Goal: Task Accomplishment & Management: Use online tool/utility

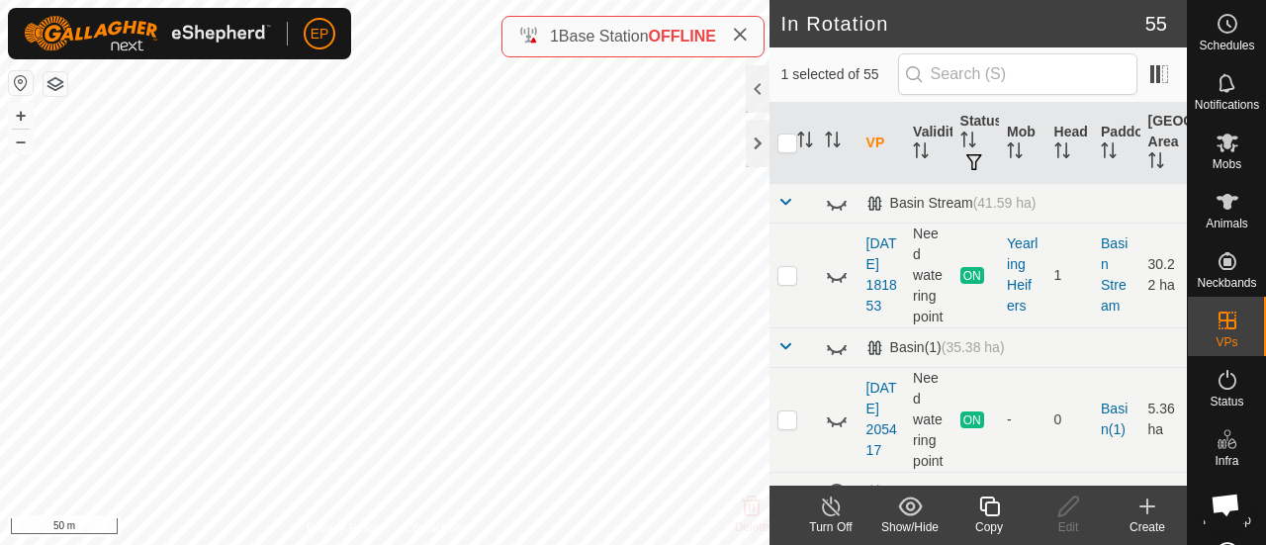
click at [991, 511] on icon at bounding box center [989, 507] width 25 height 24
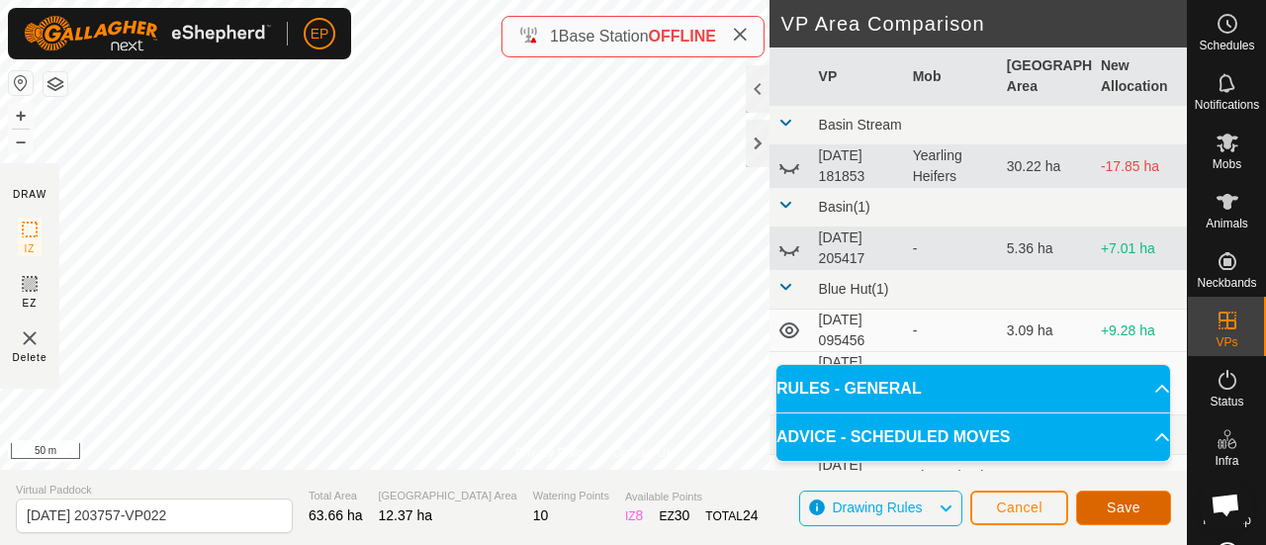
click at [1116, 502] on span "Save" at bounding box center [1124, 508] width 34 height 16
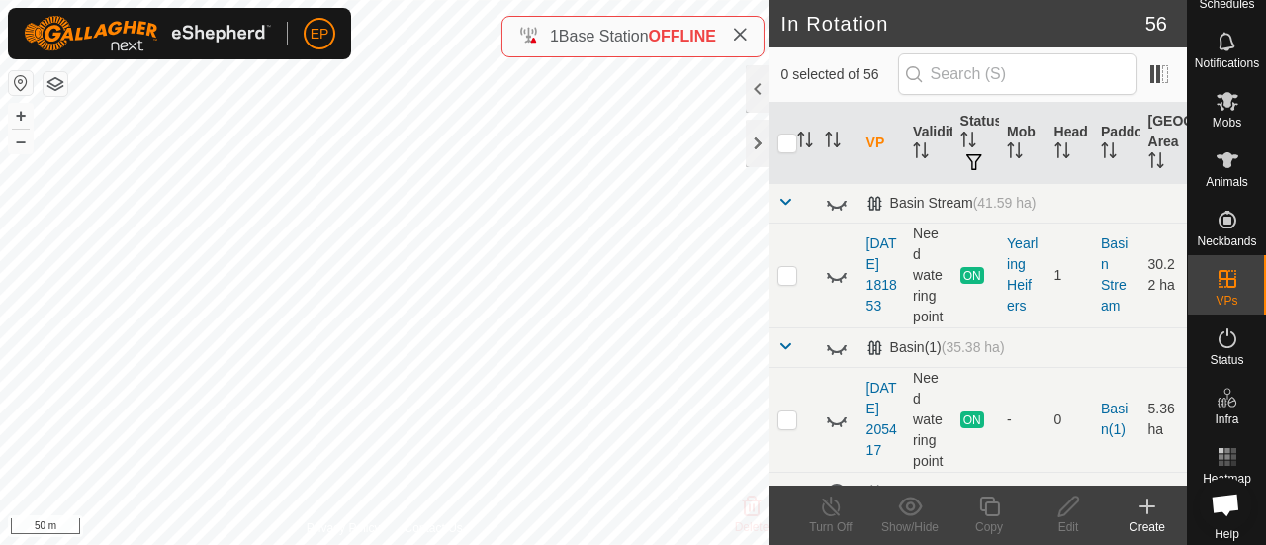
scroll to position [45, 0]
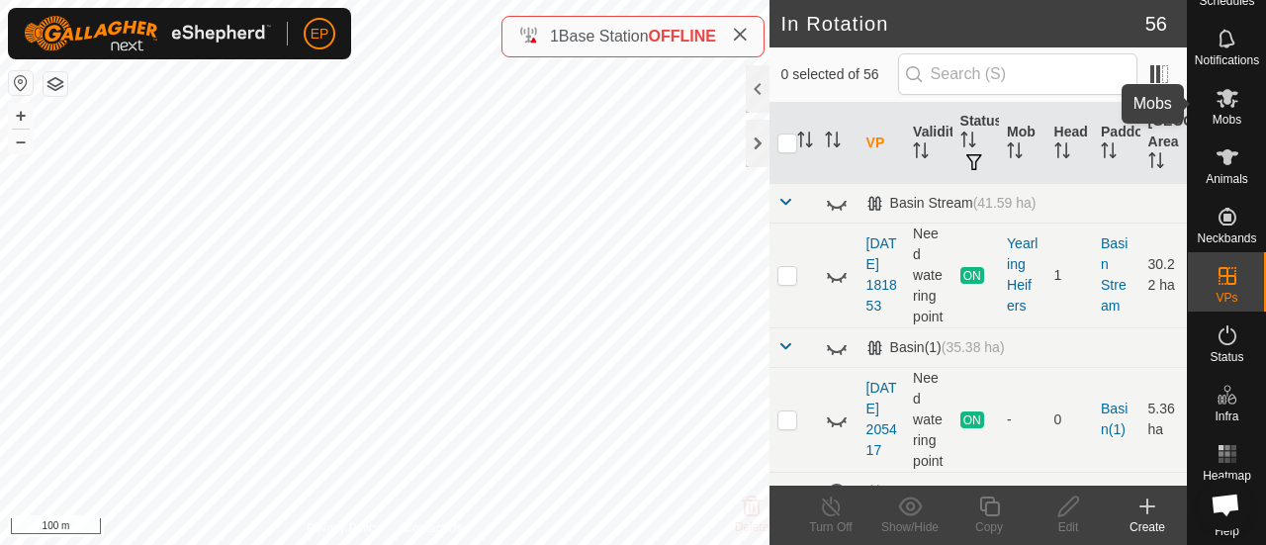
click at [1219, 87] on icon at bounding box center [1228, 98] width 24 height 24
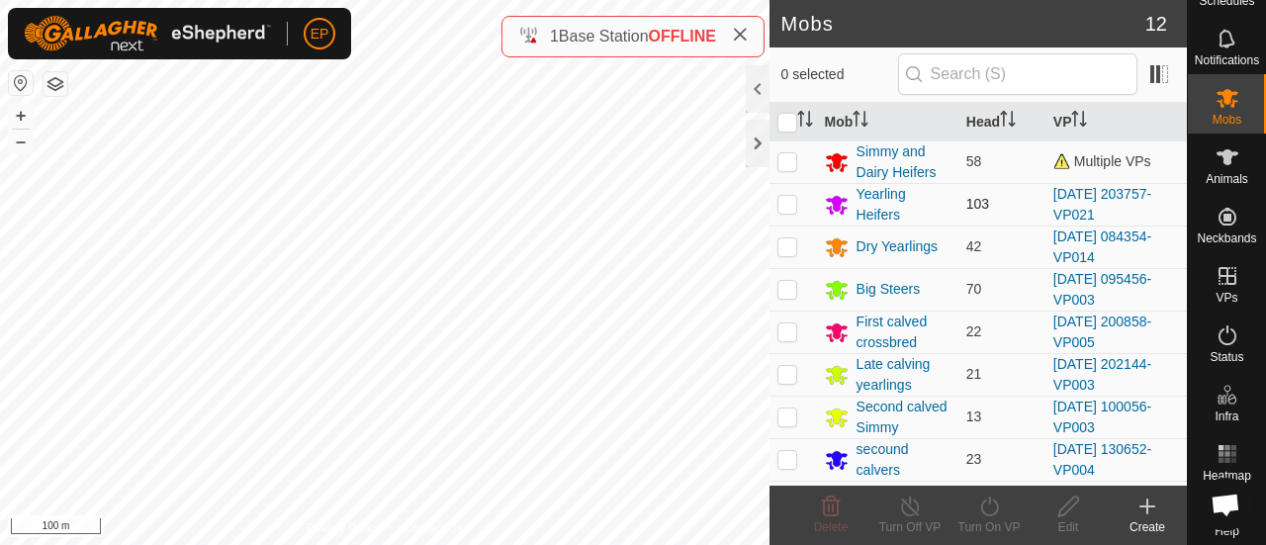
click at [785, 203] on p-checkbox at bounding box center [788, 204] width 20 height 16
checkbox input "true"
click at [988, 512] on icon at bounding box center [989, 507] width 25 height 24
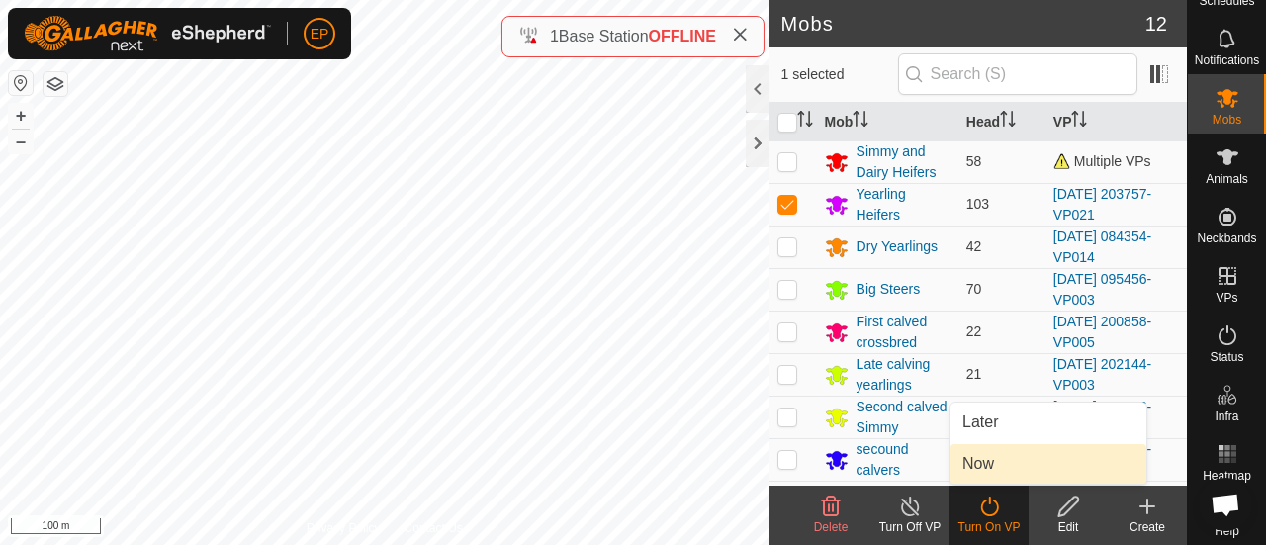
click at [973, 472] on link "Now" at bounding box center [1049, 464] width 196 height 40
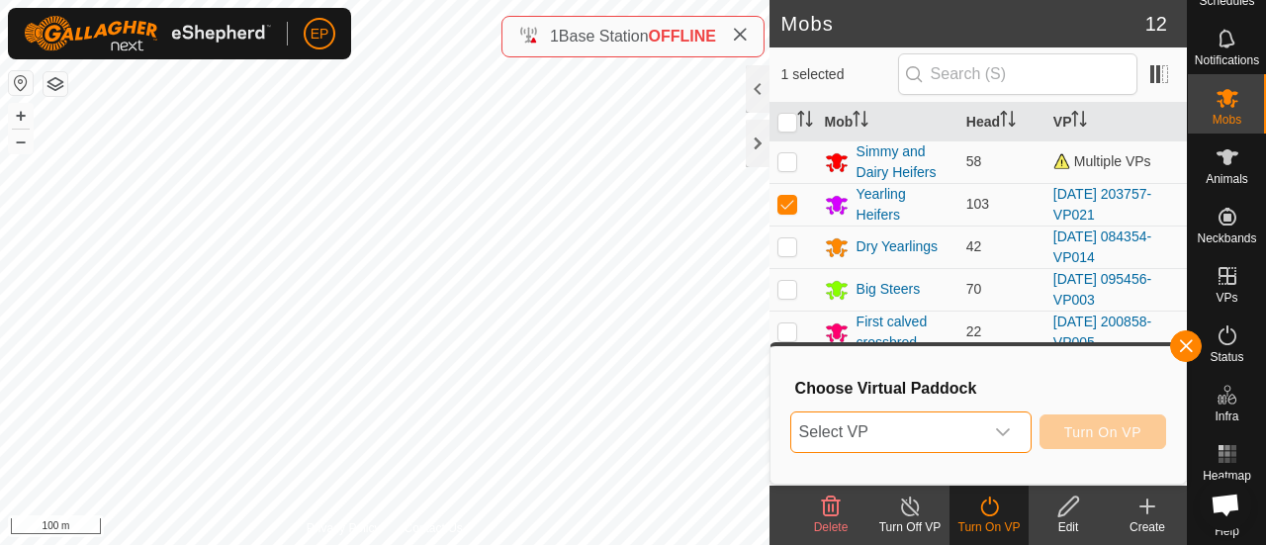
click at [953, 439] on span "Select VP" at bounding box center [887, 433] width 192 height 40
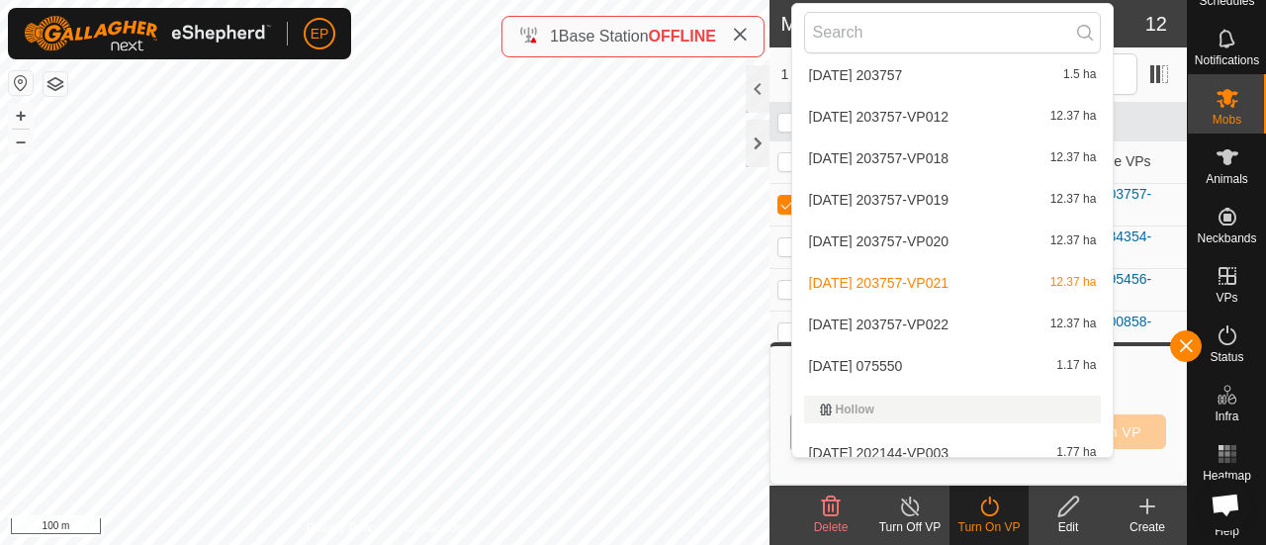
scroll to position [1469, 0]
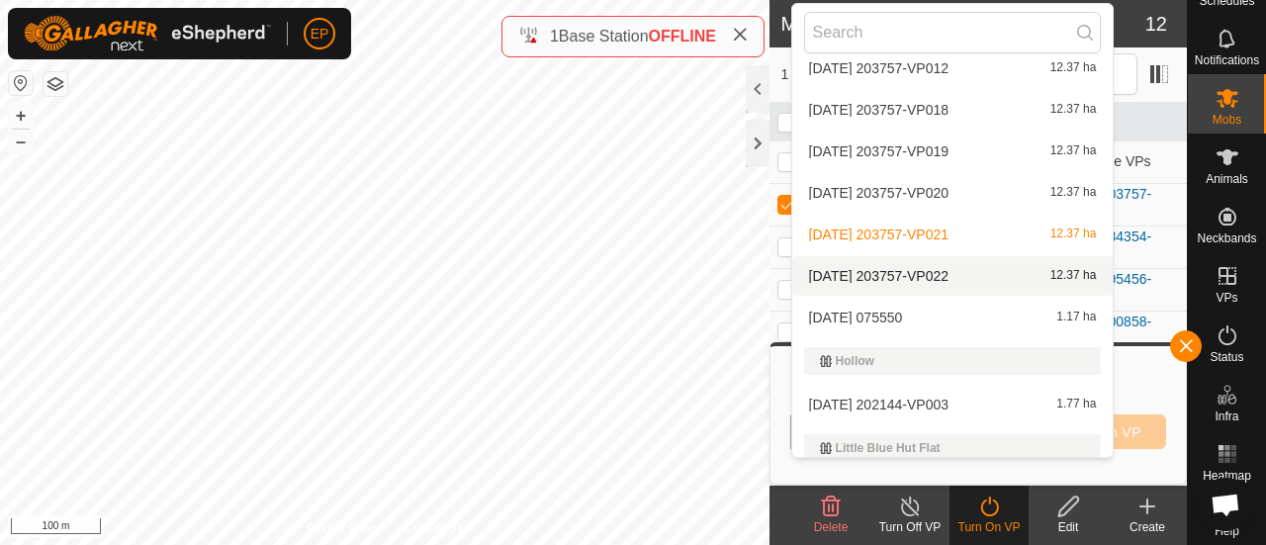
click at [898, 274] on li "[DATE] 203757-VP022 12.37 ha" at bounding box center [953, 276] width 322 height 40
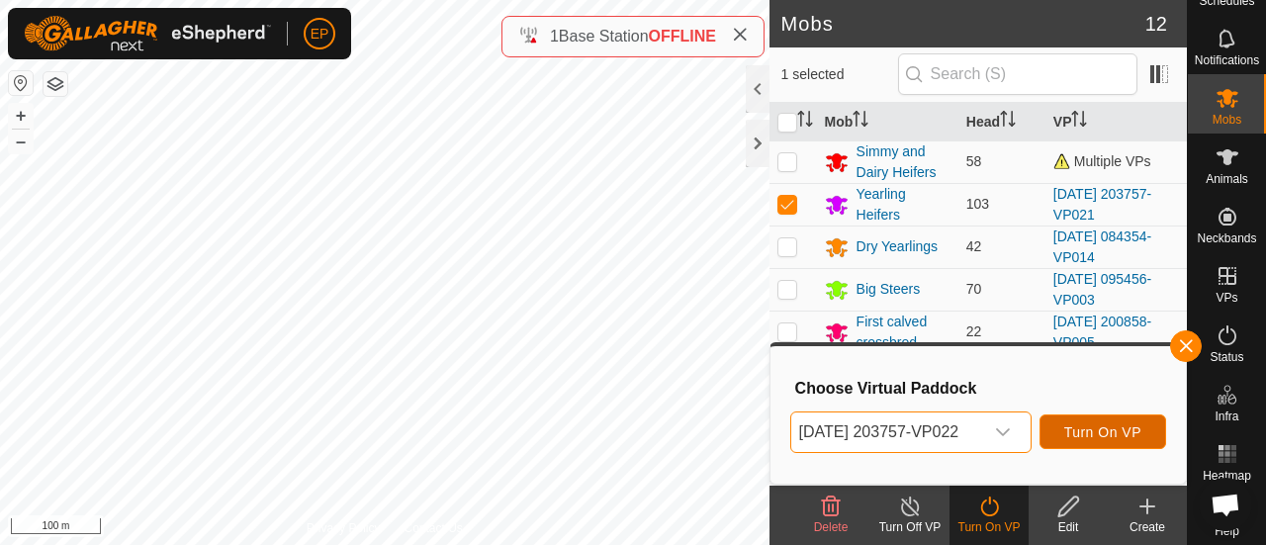
click at [1112, 430] on span "Turn On VP" at bounding box center [1102, 432] width 77 height 16
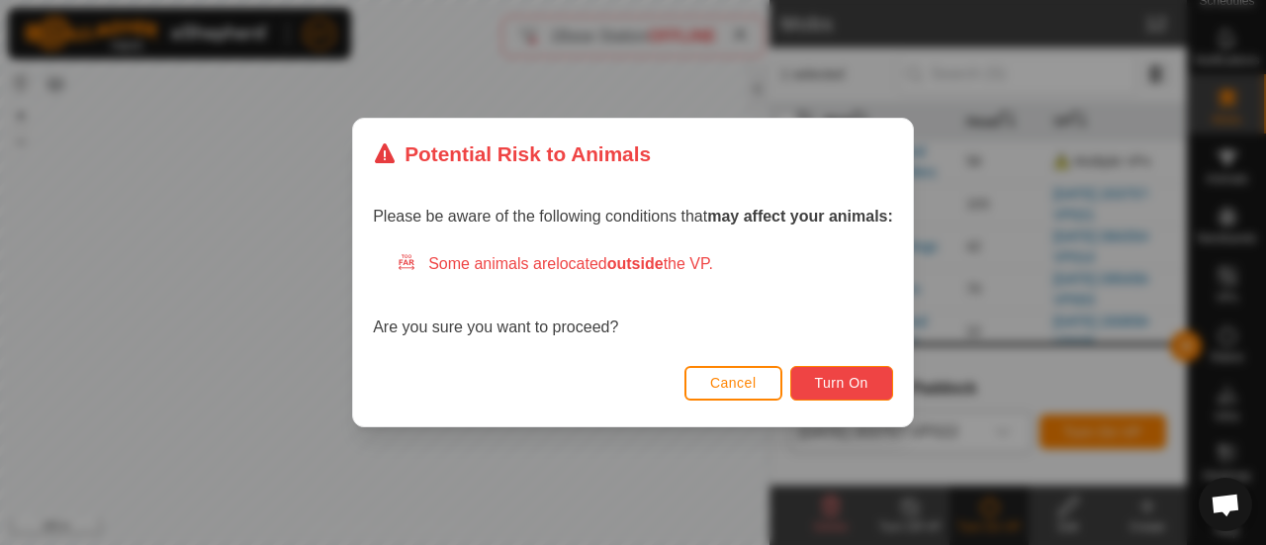
click at [867, 373] on button "Turn On" at bounding box center [841, 383] width 103 height 35
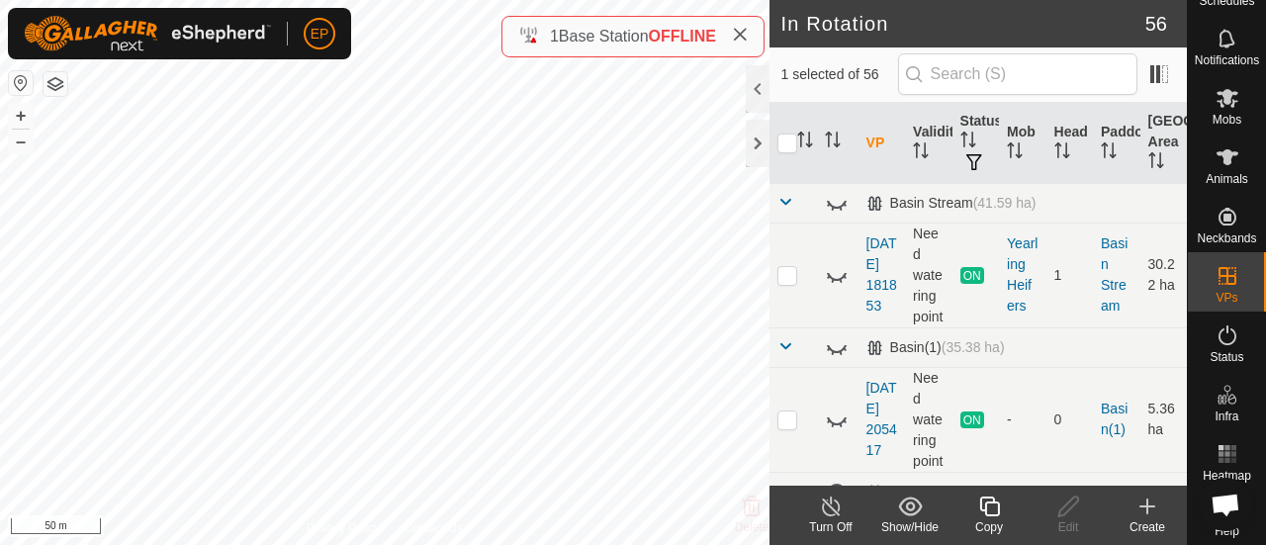
click at [984, 503] on icon at bounding box center [989, 507] width 25 height 24
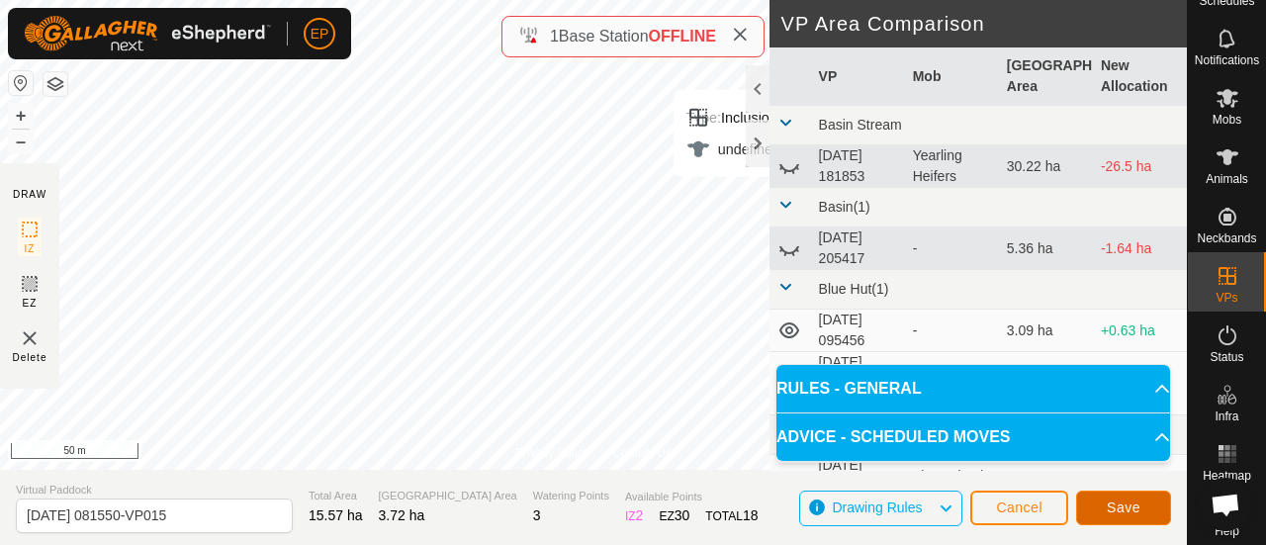
click at [1108, 502] on span "Save" at bounding box center [1124, 508] width 34 height 16
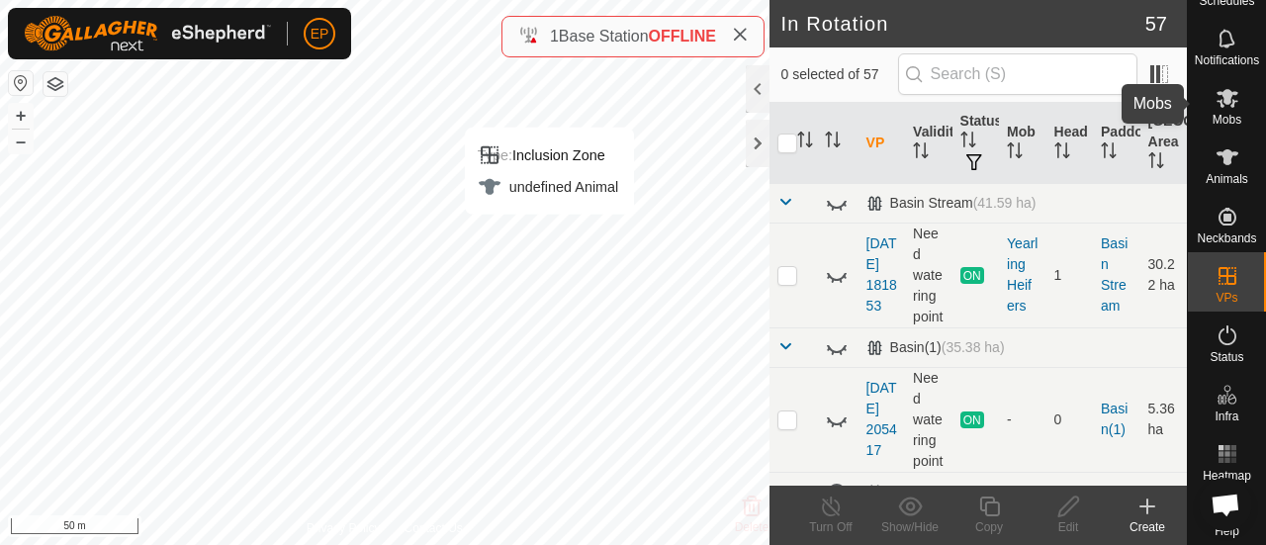
click at [1216, 114] on span "Mobs" at bounding box center [1227, 120] width 29 height 12
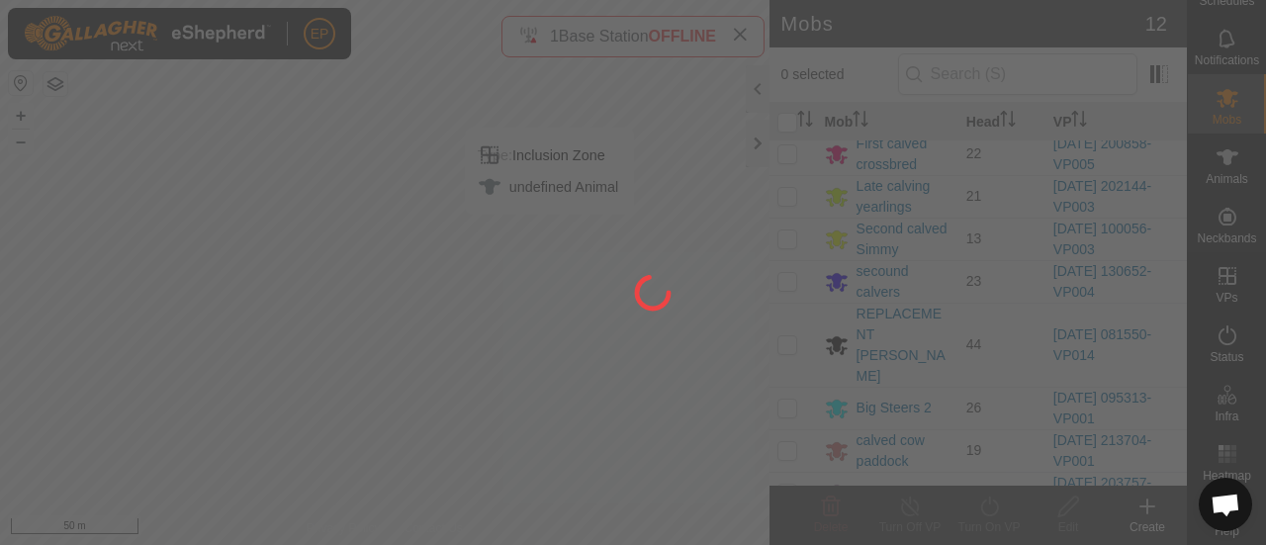
scroll to position [180, 0]
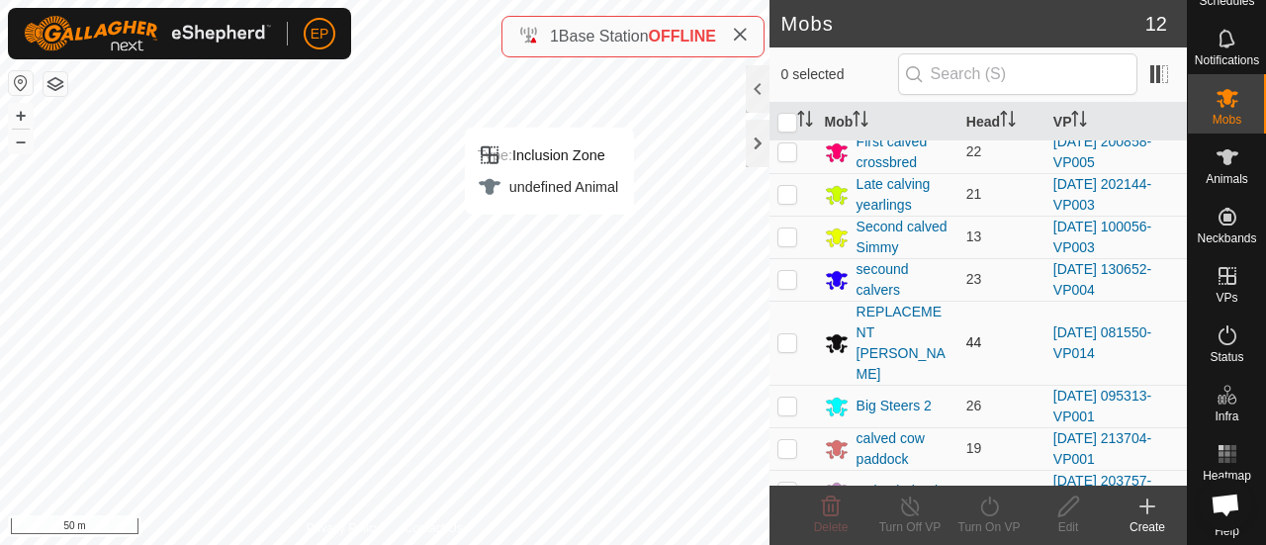
click at [785, 334] on p-checkbox at bounding box center [788, 342] width 20 height 16
checkbox input "true"
click at [984, 510] on icon at bounding box center [989, 507] width 25 height 24
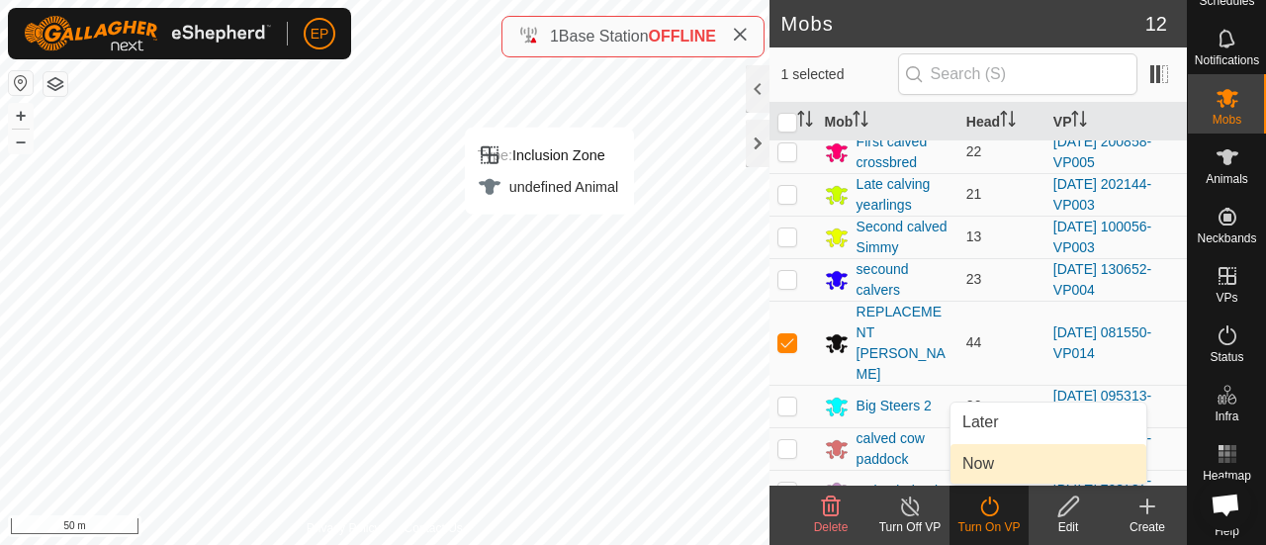
click at [980, 476] on link "Now" at bounding box center [1049, 464] width 196 height 40
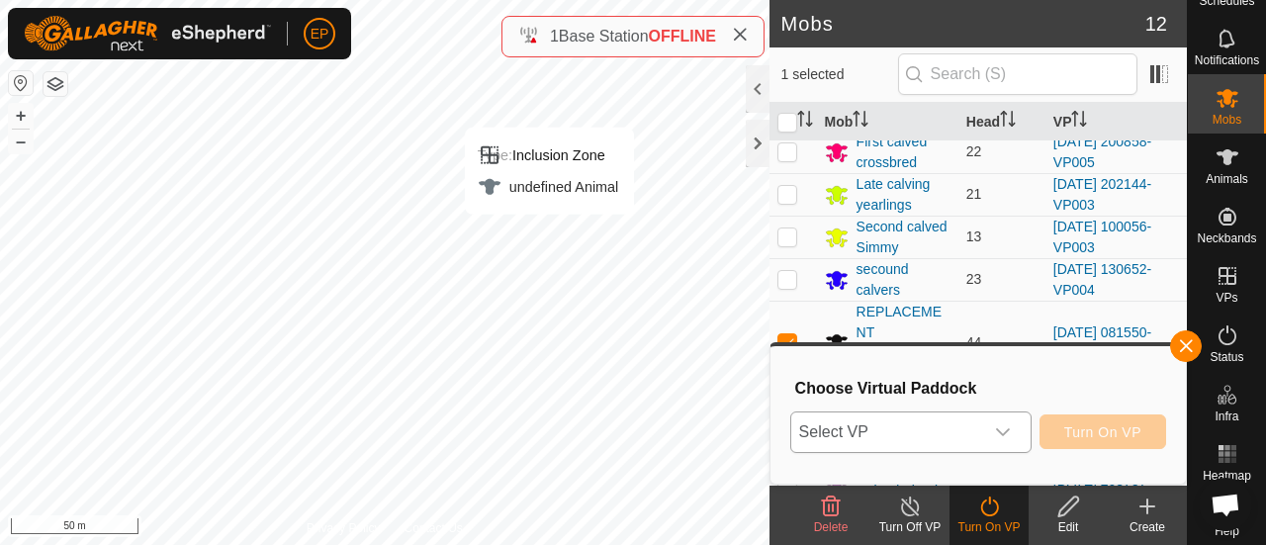
click at [984, 428] on div "dropdown trigger" at bounding box center [1003, 433] width 40 height 40
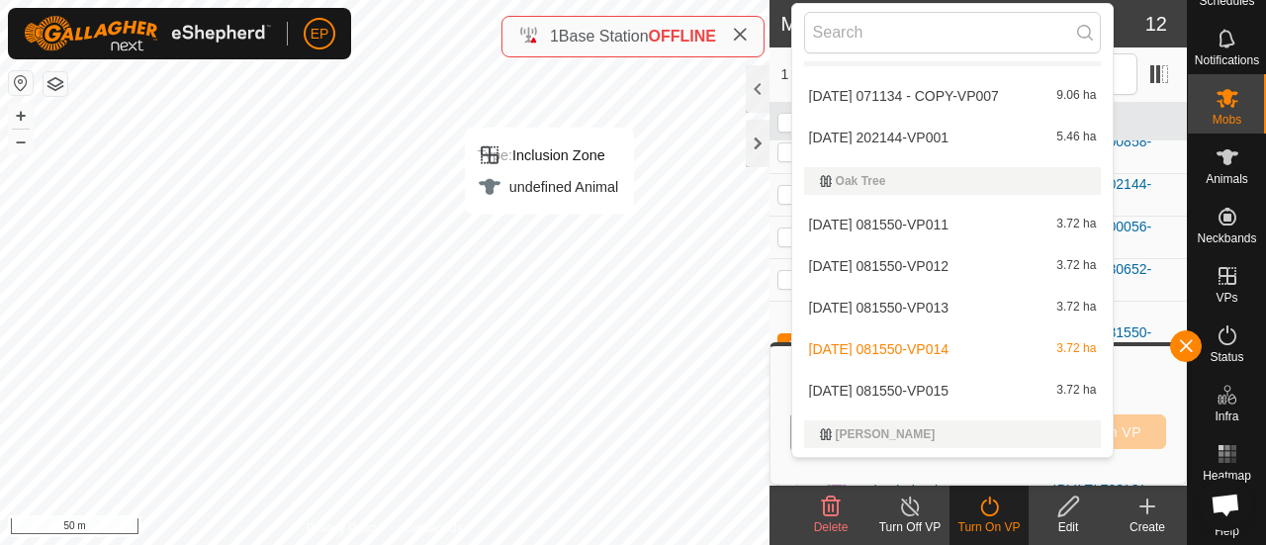
scroll to position [2515, 0]
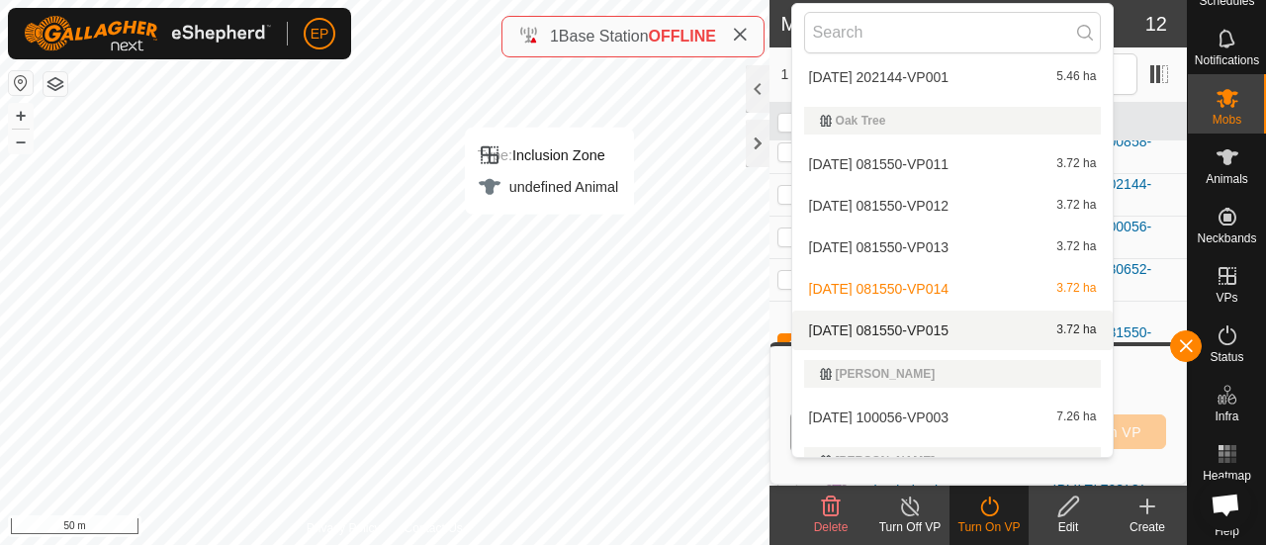
click at [970, 329] on li "[DATE] 081550-VP015 3.72 ha" at bounding box center [953, 331] width 322 height 40
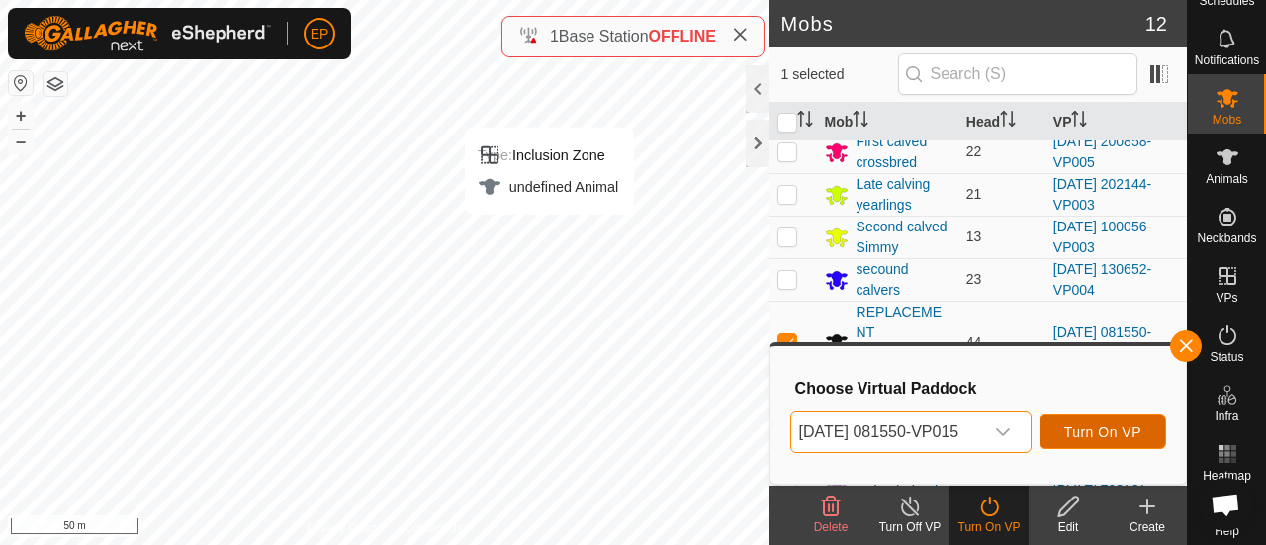
click at [1094, 424] on span "Turn On VP" at bounding box center [1102, 432] width 77 height 16
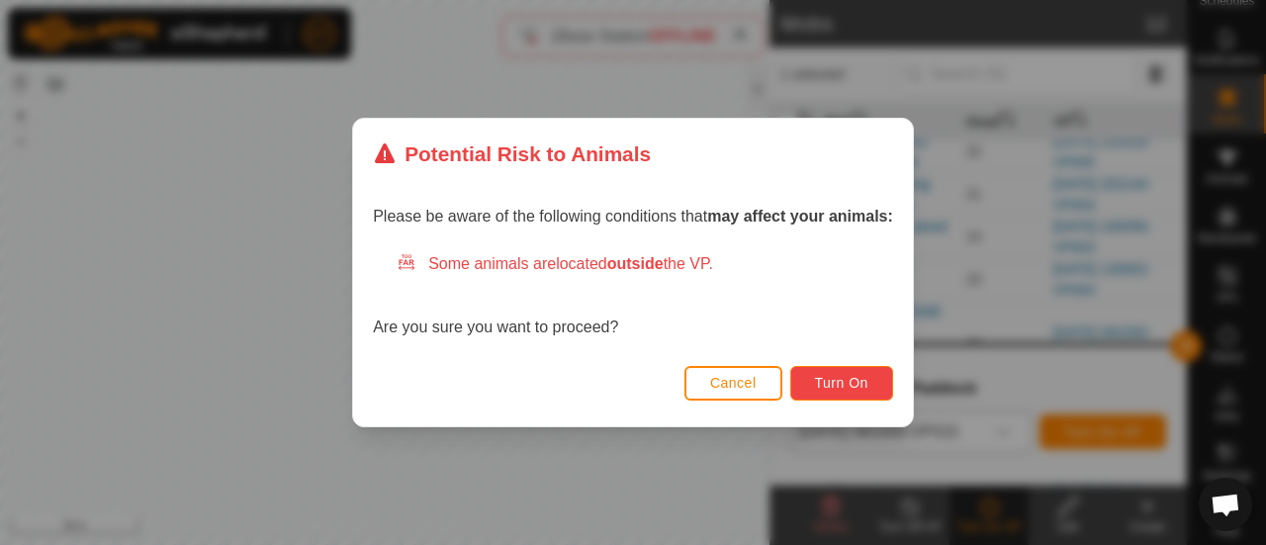
click at [859, 385] on span "Turn On" at bounding box center [841, 383] width 53 height 16
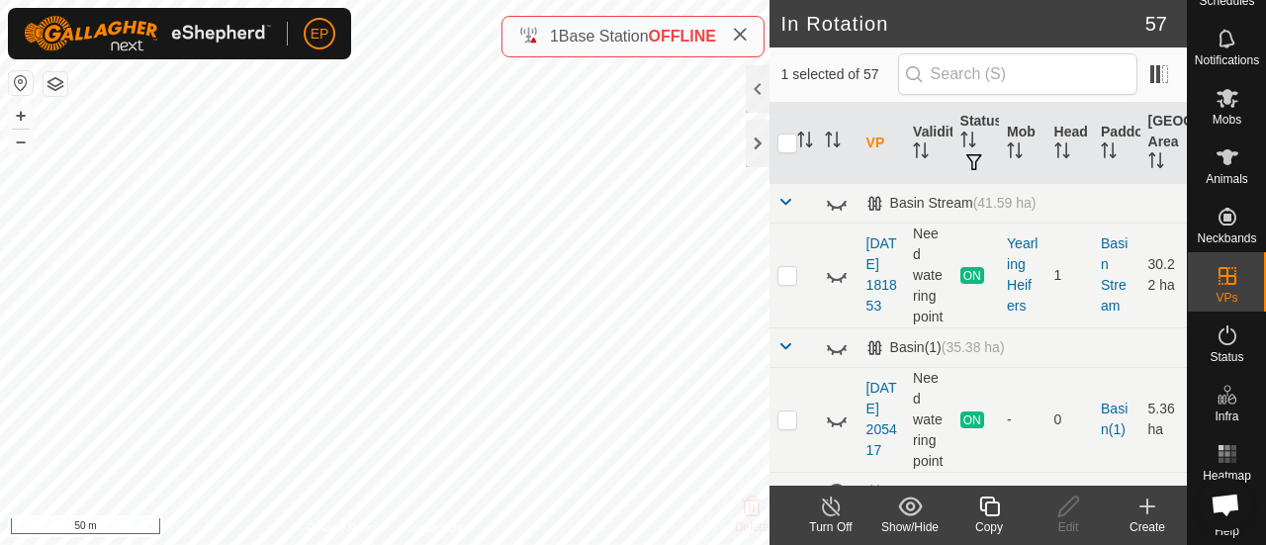
click at [990, 508] on icon at bounding box center [989, 507] width 25 height 24
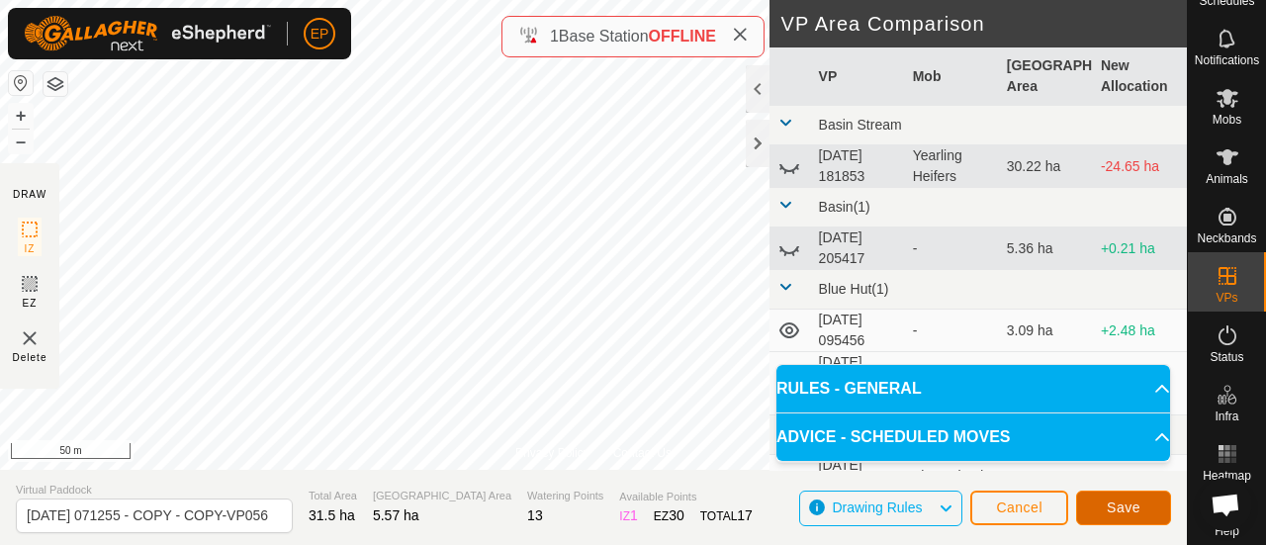
click at [1107, 504] on span "Save" at bounding box center [1124, 508] width 34 height 16
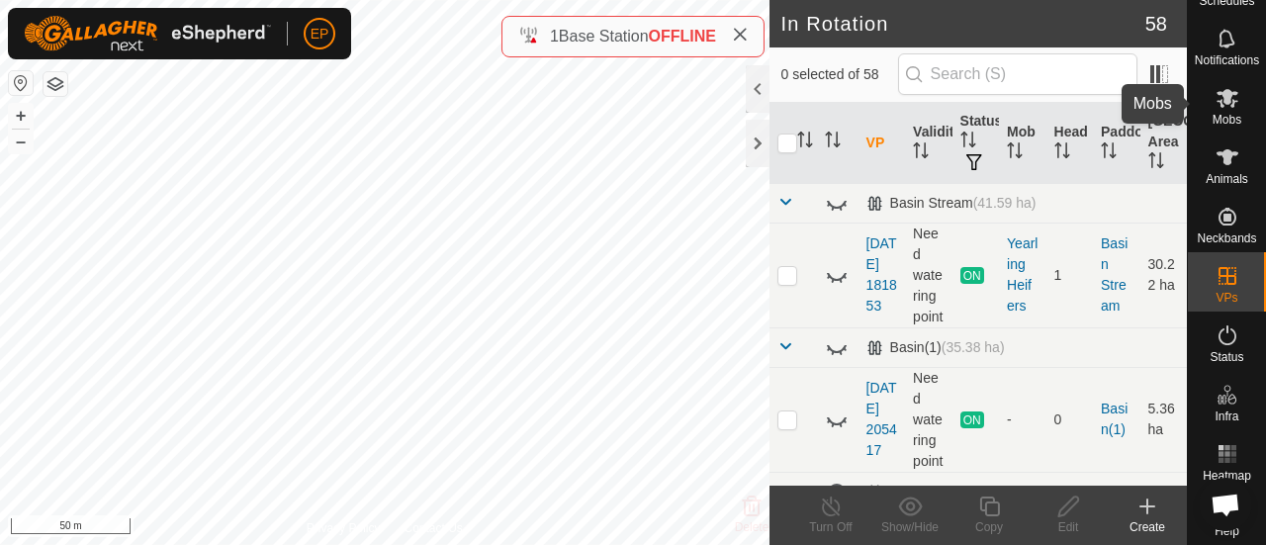
click at [1216, 99] on icon at bounding box center [1228, 98] width 24 height 24
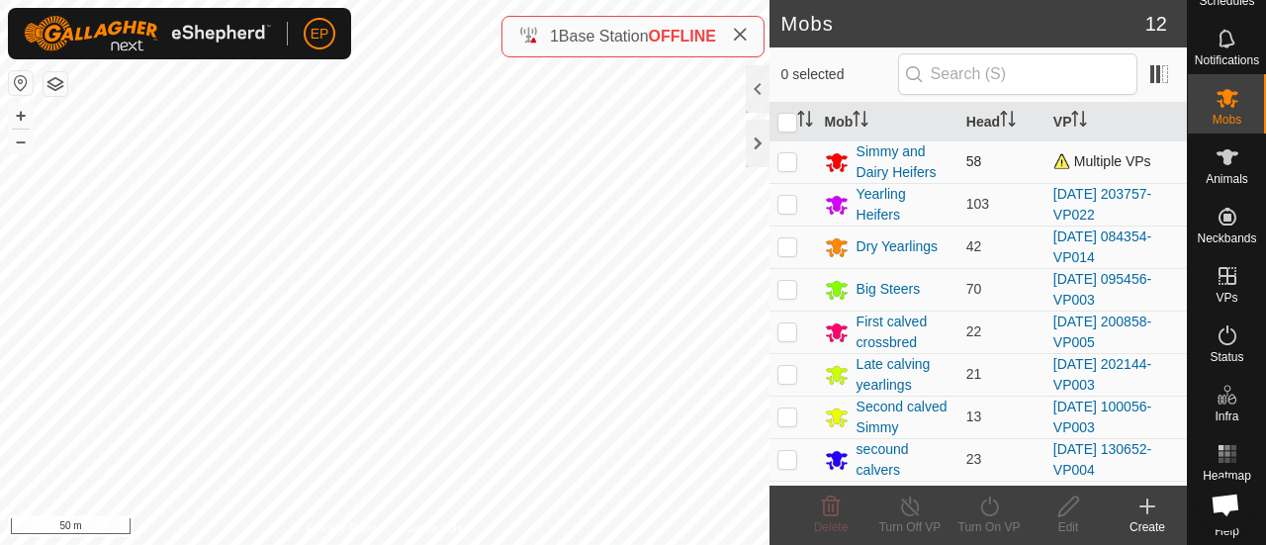
click at [789, 165] on p-checkbox at bounding box center [788, 161] width 20 height 16
checkbox input "true"
click at [979, 517] on icon at bounding box center [989, 507] width 25 height 24
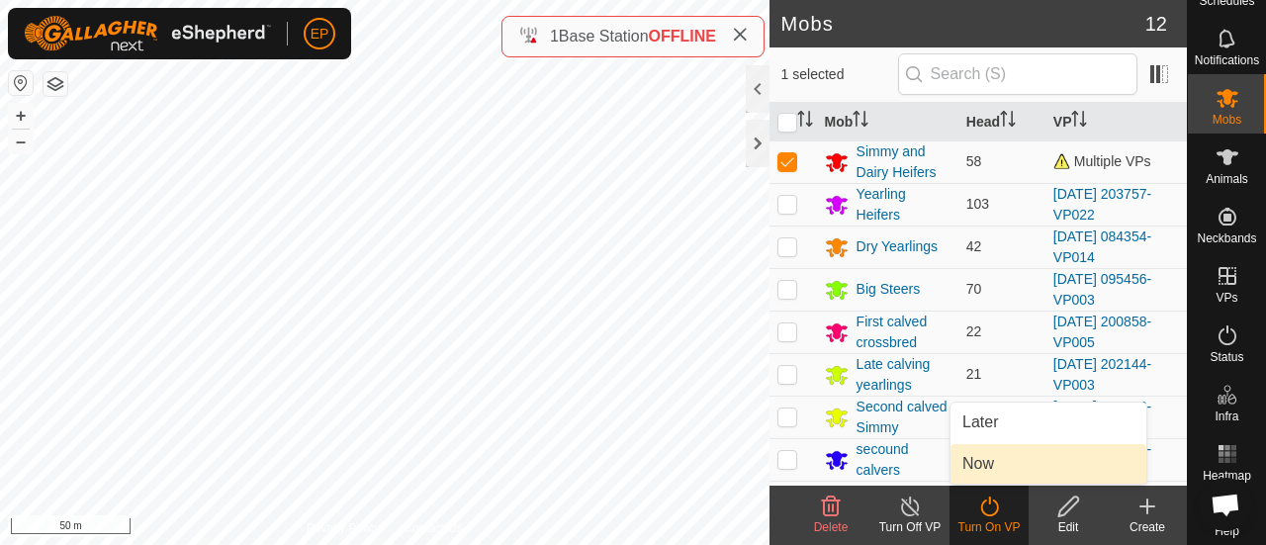
click at [983, 465] on link "Now" at bounding box center [1049, 464] width 196 height 40
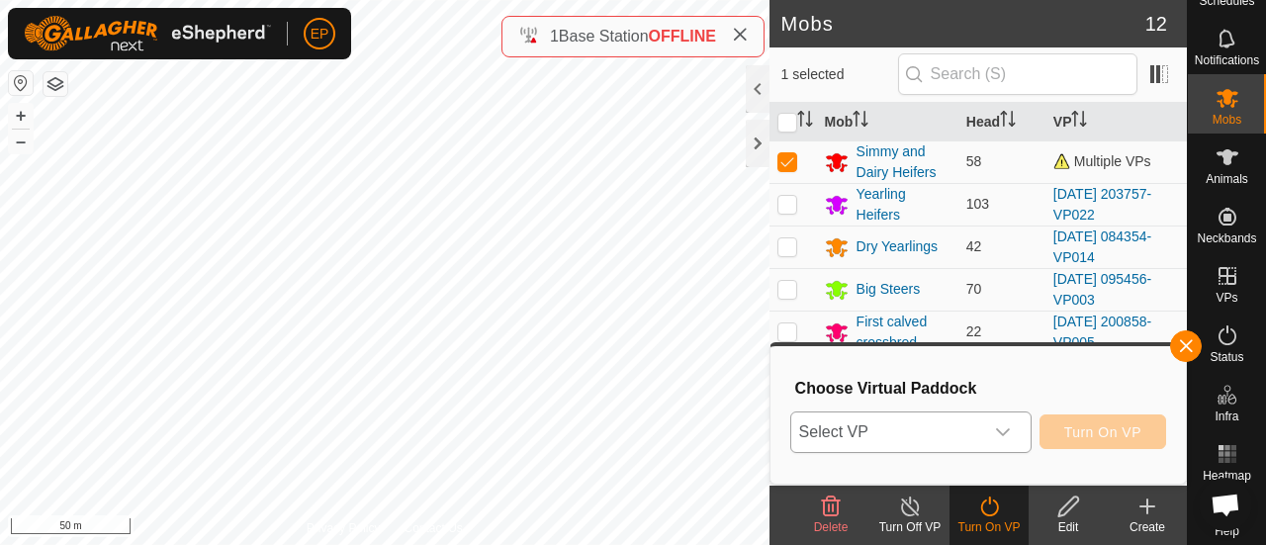
click at [969, 432] on span "Select VP" at bounding box center [887, 433] width 192 height 40
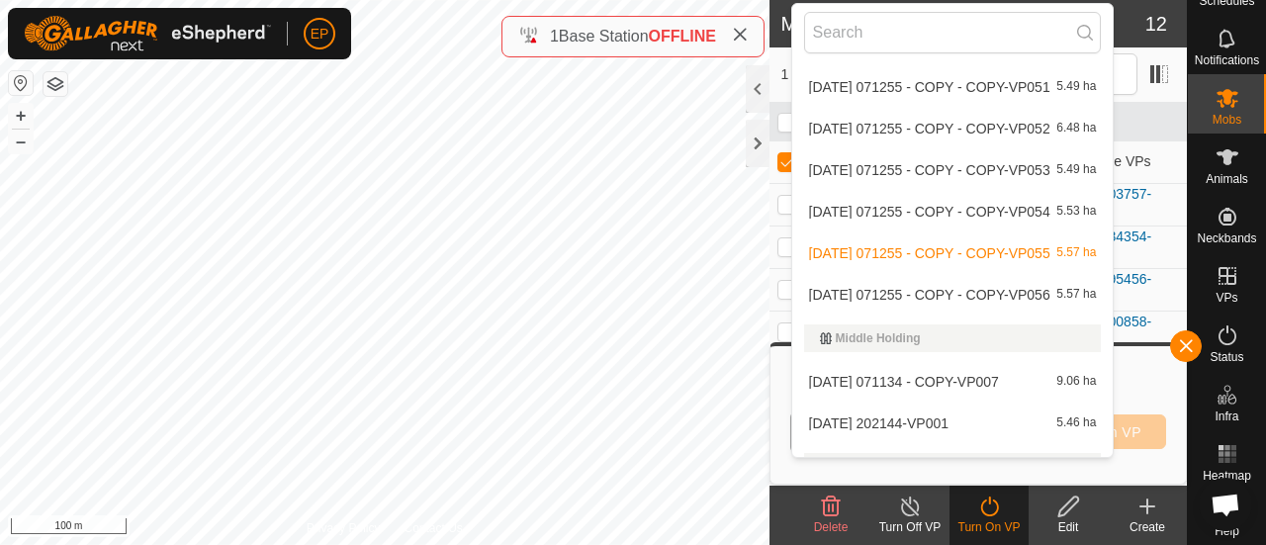
scroll to position [2216, 0]
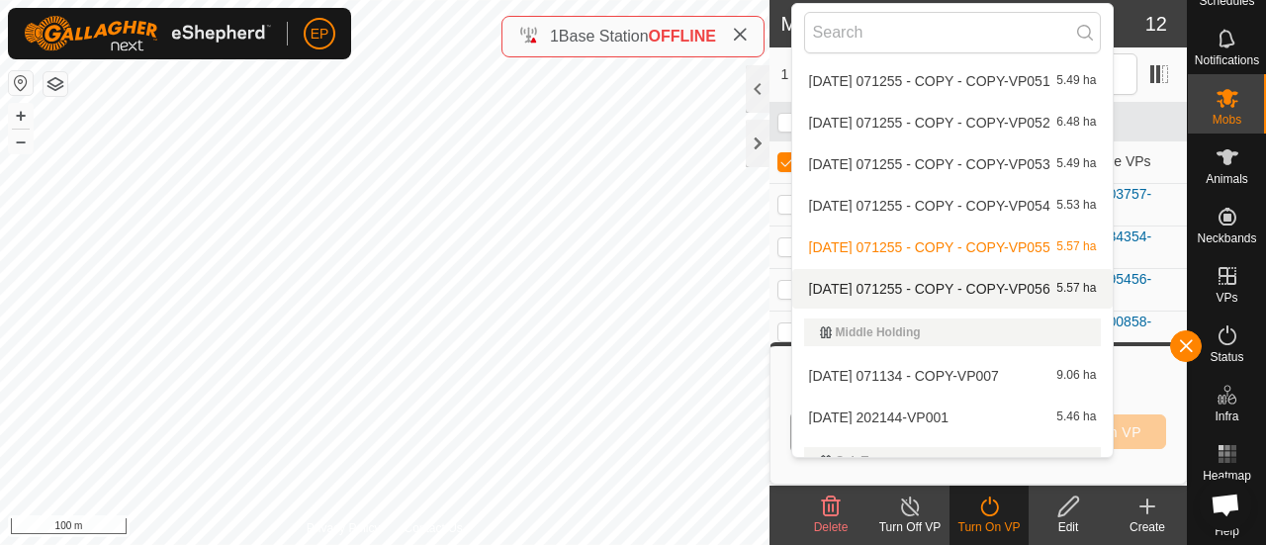
click at [1003, 284] on li "[DATE] 071255 - COPY - COPY-VP056 5.57 ha" at bounding box center [953, 289] width 322 height 40
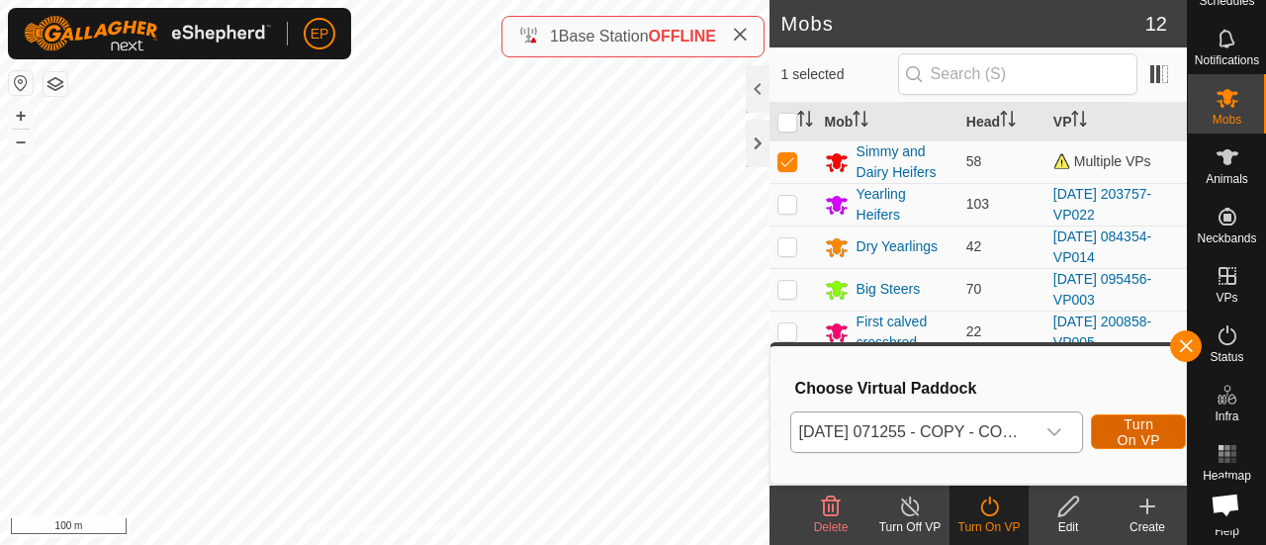
click at [1124, 430] on span "Turn On VP" at bounding box center [1139, 432] width 46 height 32
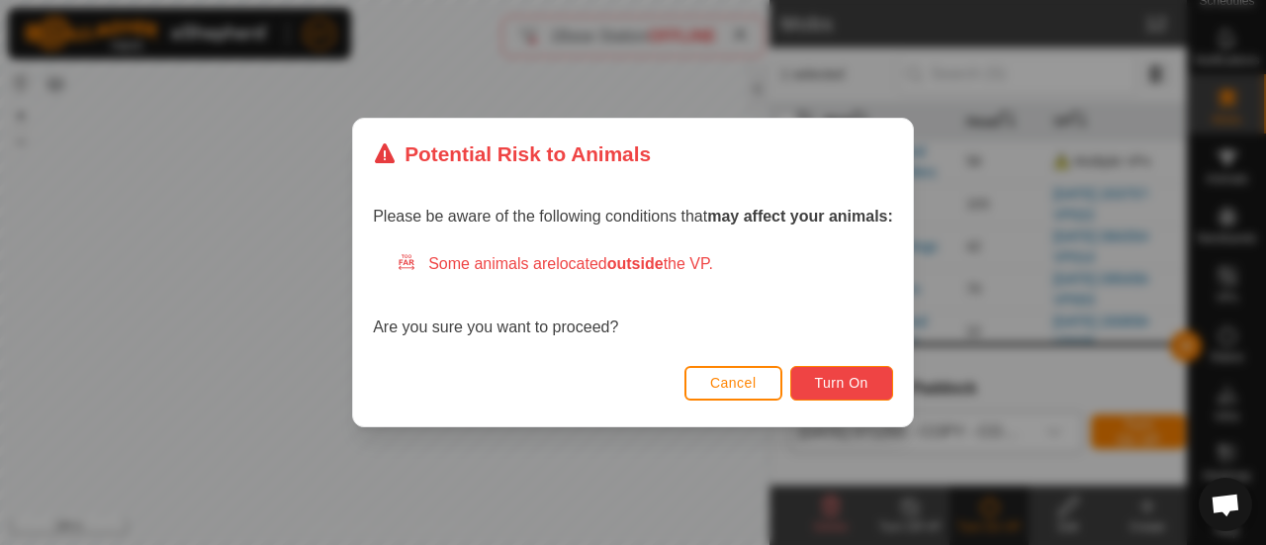
click at [856, 383] on span "Turn On" at bounding box center [841, 383] width 53 height 16
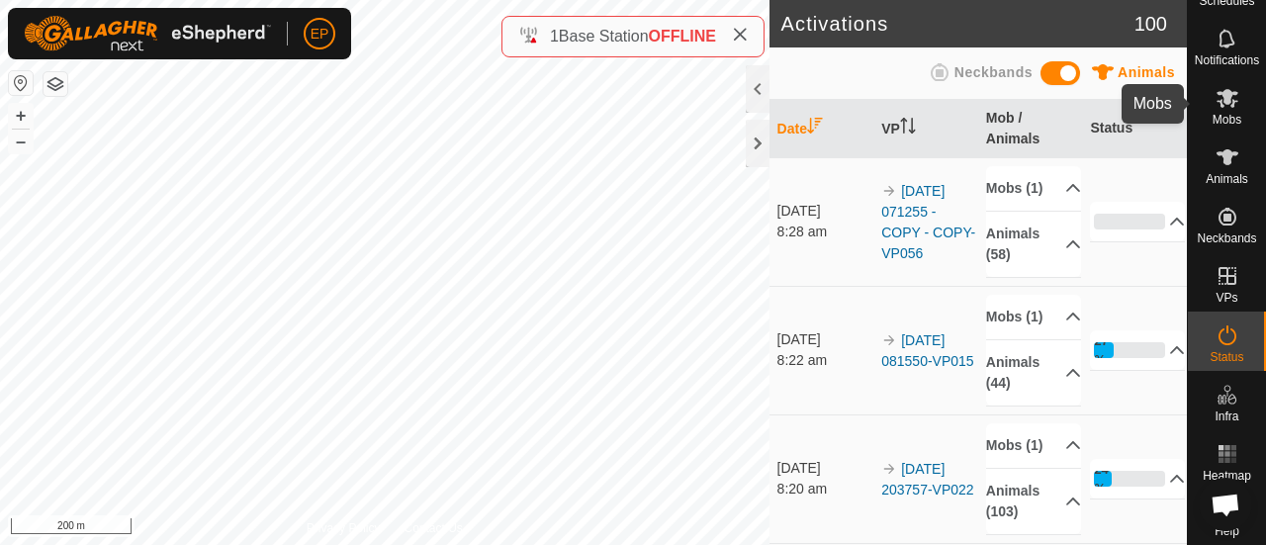
click at [1226, 92] on icon at bounding box center [1228, 98] width 22 height 19
